Goal: Find specific page/section: Find specific page/section

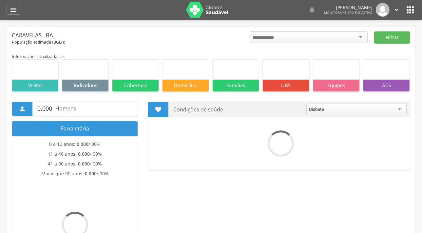
click at [411, 14] on icon "" at bounding box center [410, 10] width 10 height 10
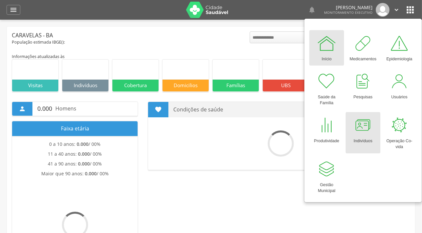
click at [360, 126] on div at bounding box center [363, 125] width 20 height 20
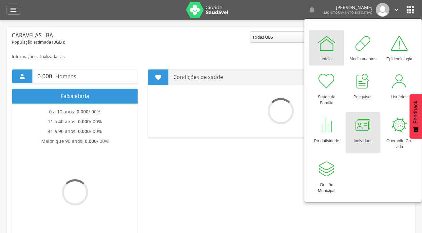
click at [360, 140] on div "Indivíduos" at bounding box center [362, 139] width 19 height 9
